Goal: Information Seeking & Learning: Learn about a topic

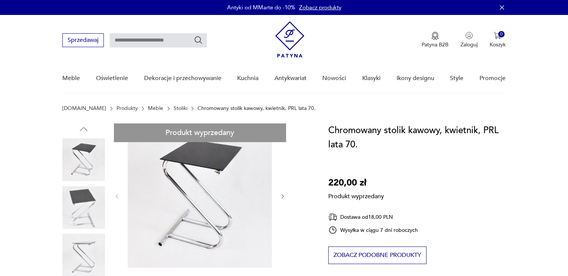
click at [174, 105] on link "Stoliki" at bounding box center [181, 108] width 14 height 6
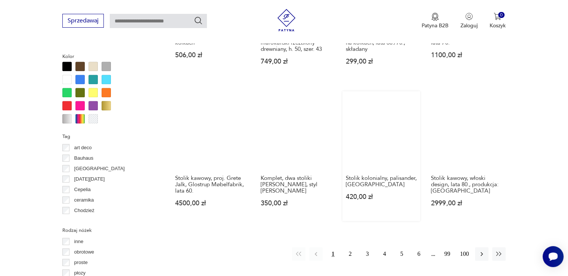
scroll to position [683, 0]
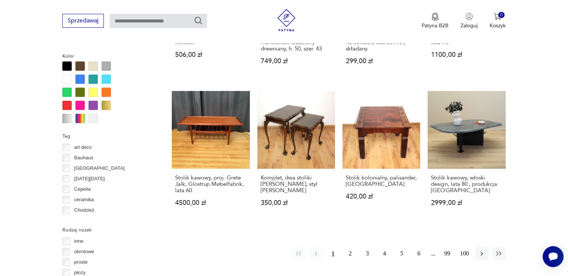
click at [65, 118] on div at bounding box center [66, 118] width 9 height 9
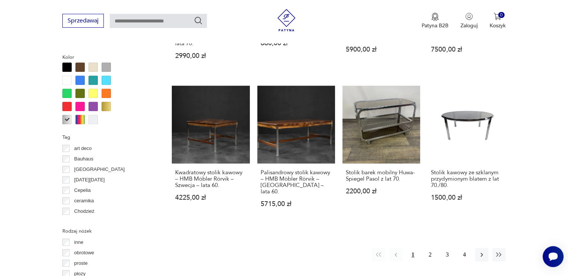
scroll to position [683, 0]
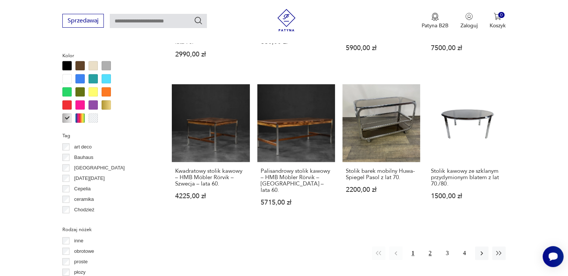
click at [428, 246] on button "2" at bounding box center [430, 252] width 13 height 13
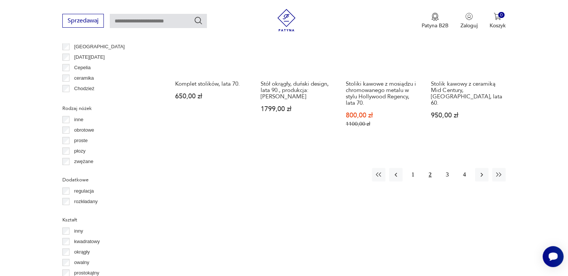
scroll to position [833, 0]
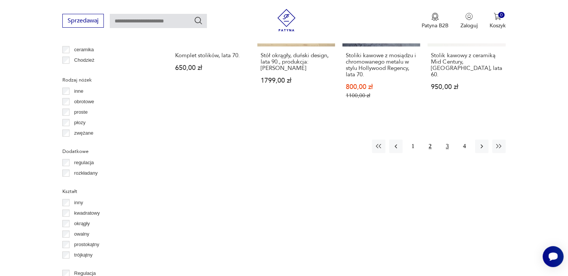
click at [446, 139] on button "3" at bounding box center [447, 145] width 13 height 13
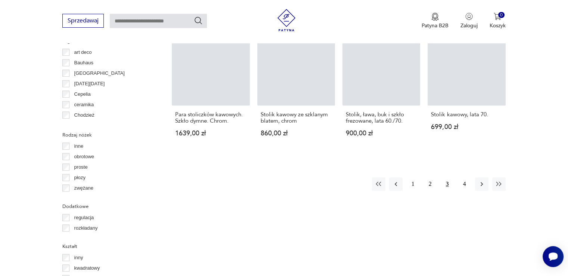
scroll to position [198, 0]
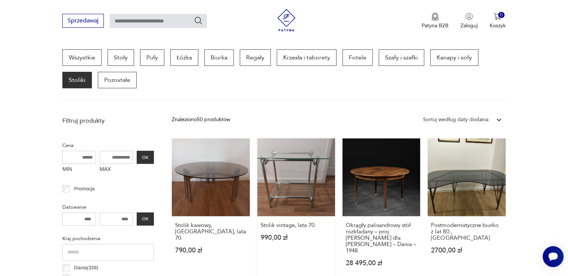
click at [291, 177] on link "Stolik vintage, lata 70. 990,00 zł" at bounding box center [296, 209] width 78 height 142
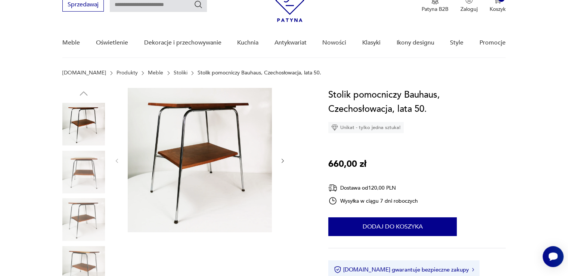
scroll to position [37, 0]
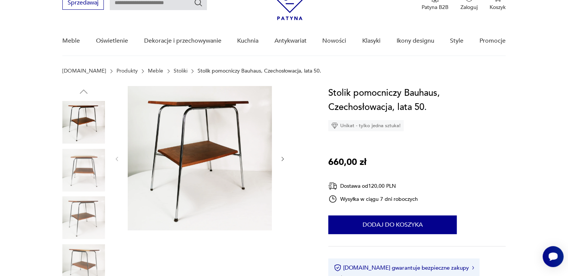
click at [86, 177] on img at bounding box center [83, 170] width 43 height 43
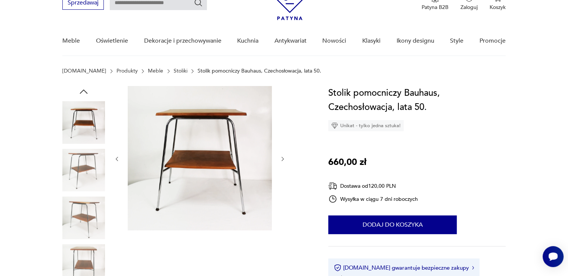
click at [95, 210] on img at bounding box center [83, 217] width 43 height 43
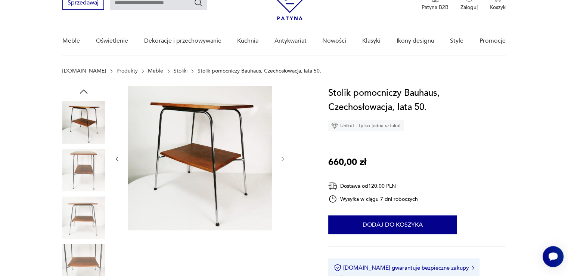
click at [85, 222] on img at bounding box center [83, 217] width 43 height 43
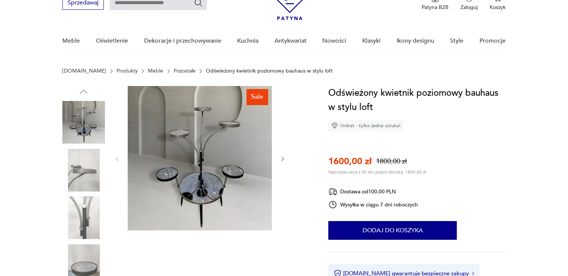
click at [84, 170] on img at bounding box center [83, 170] width 43 height 43
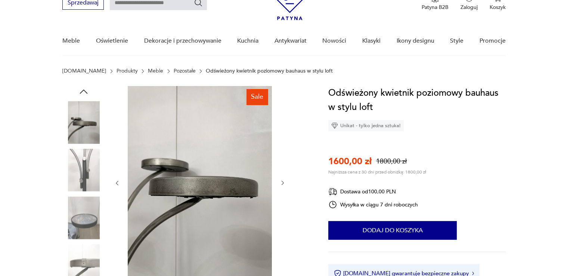
click at [89, 217] on img at bounding box center [83, 217] width 43 height 43
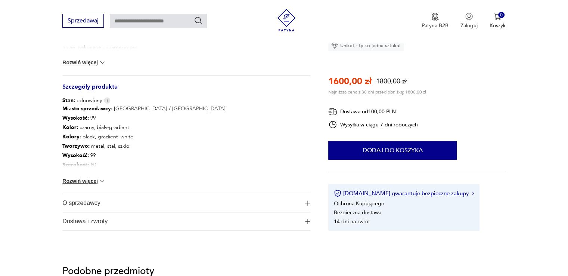
scroll to position [523, 0]
